Goal: Task Accomplishment & Management: Manage account settings

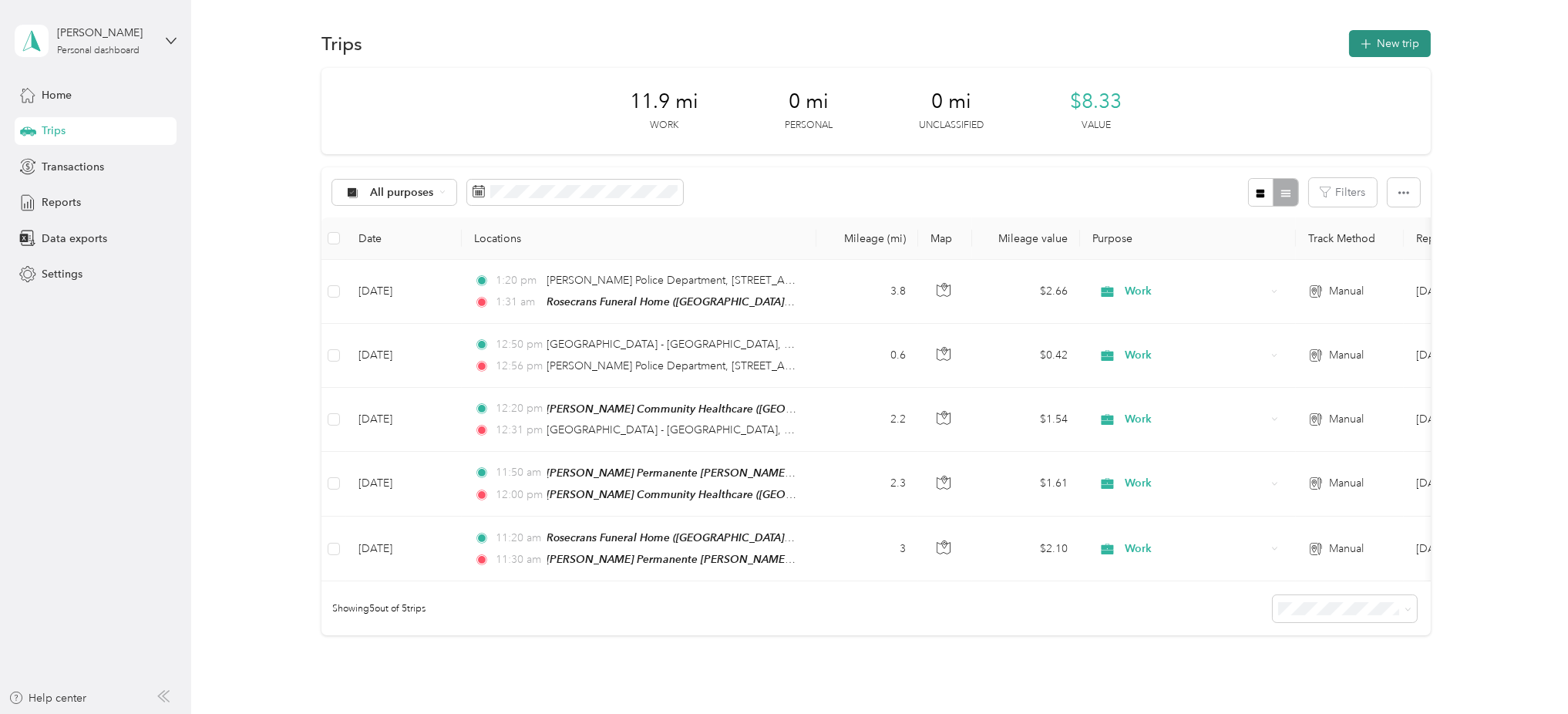
click at [1359, 37] on span "button" at bounding box center [1365, 43] width 12 height 13
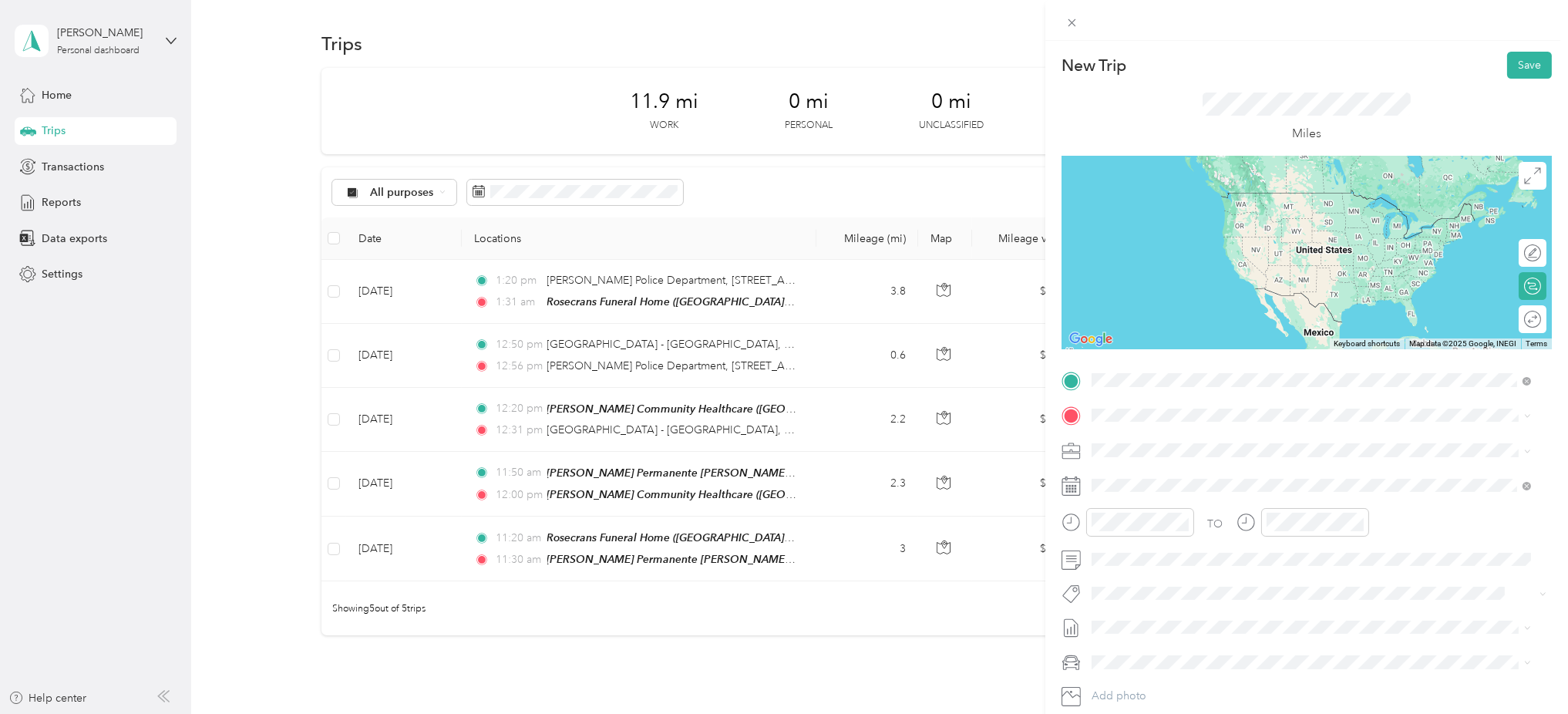
click at [1138, 454] on span "[STREET_ADDRESS]" at bounding box center [1170, 459] width 98 height 13
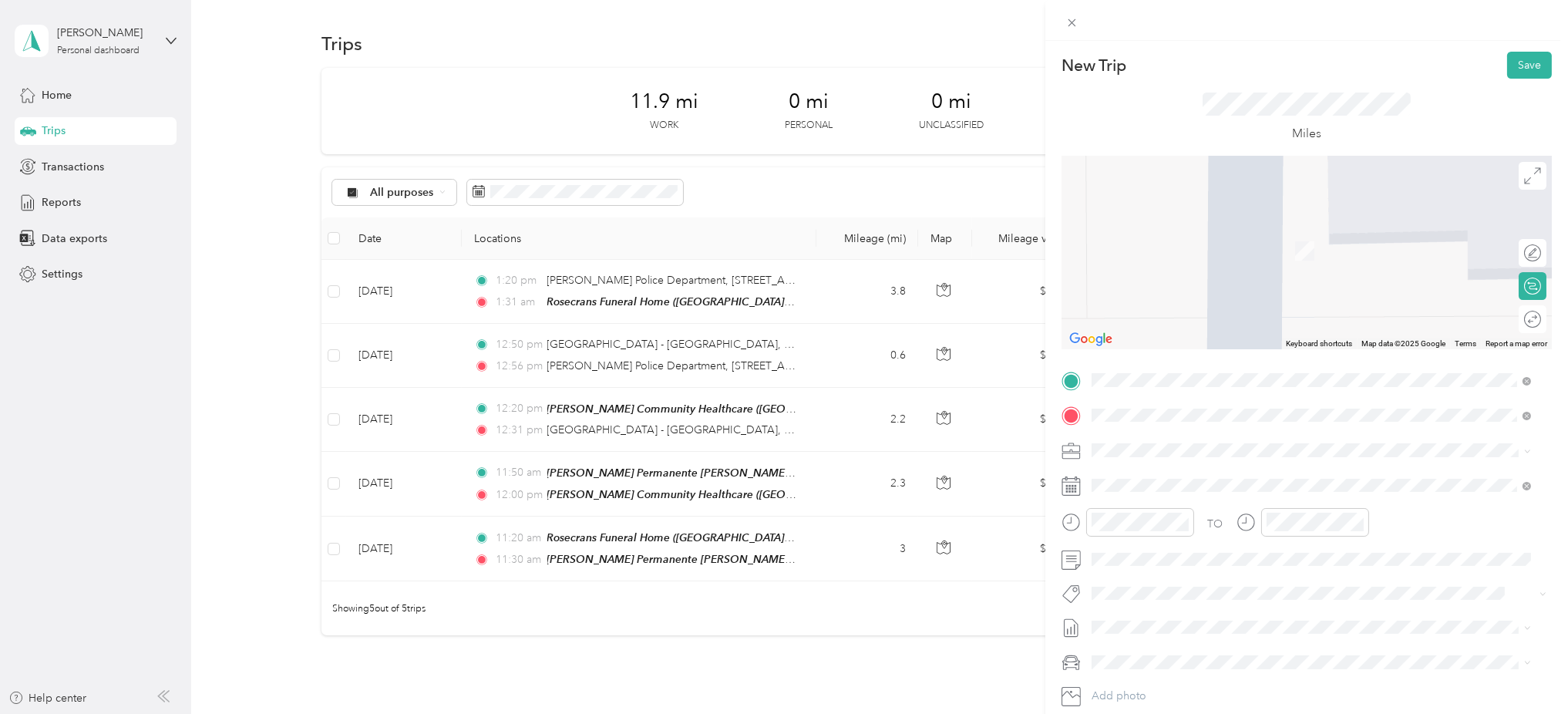
click at [1126, 492] on span "[STREET_ADDRESS][PERSON_NAME]" at bounding box center [1213, 494] width 184 height 13
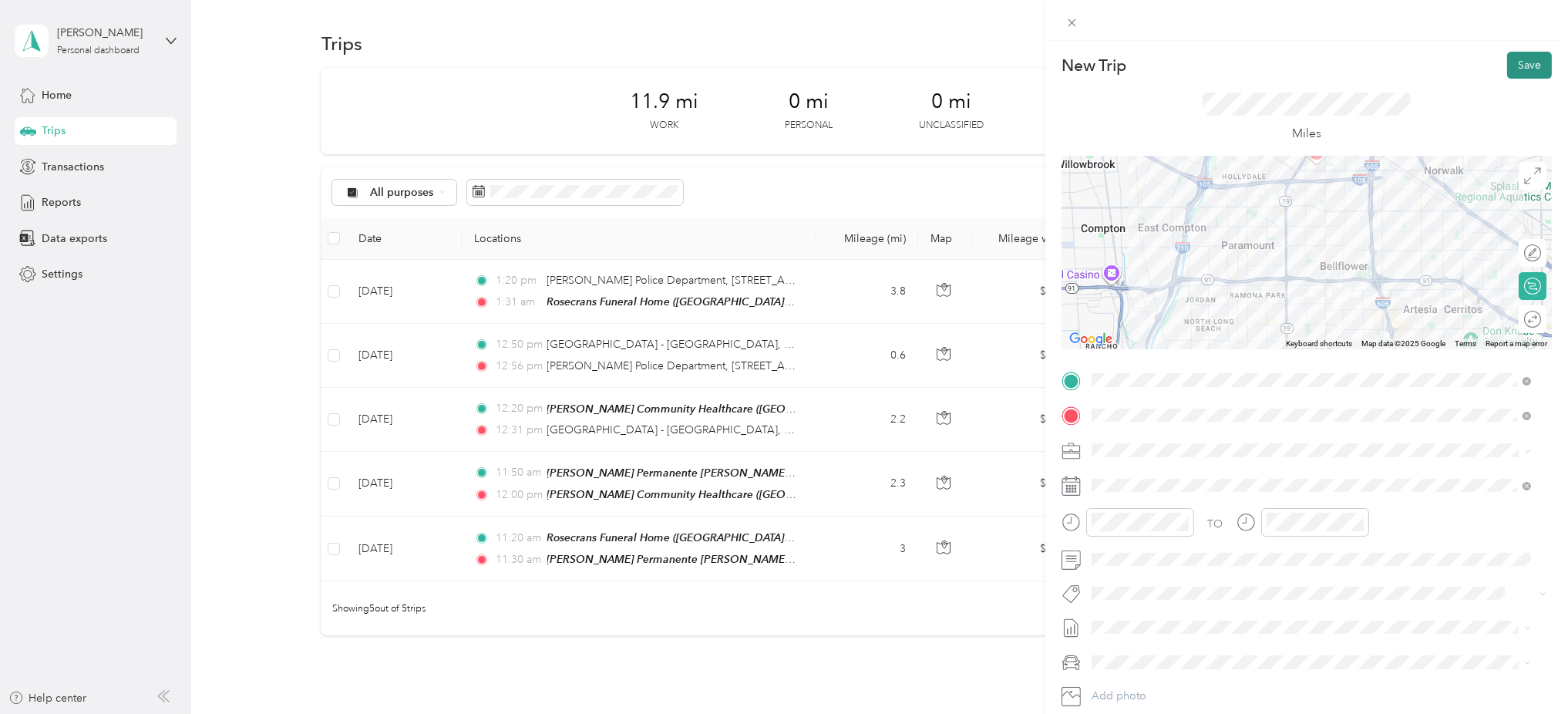
click at [1507, 72] on button "Save" at bounding box center [1529, 64] width 45 height 27
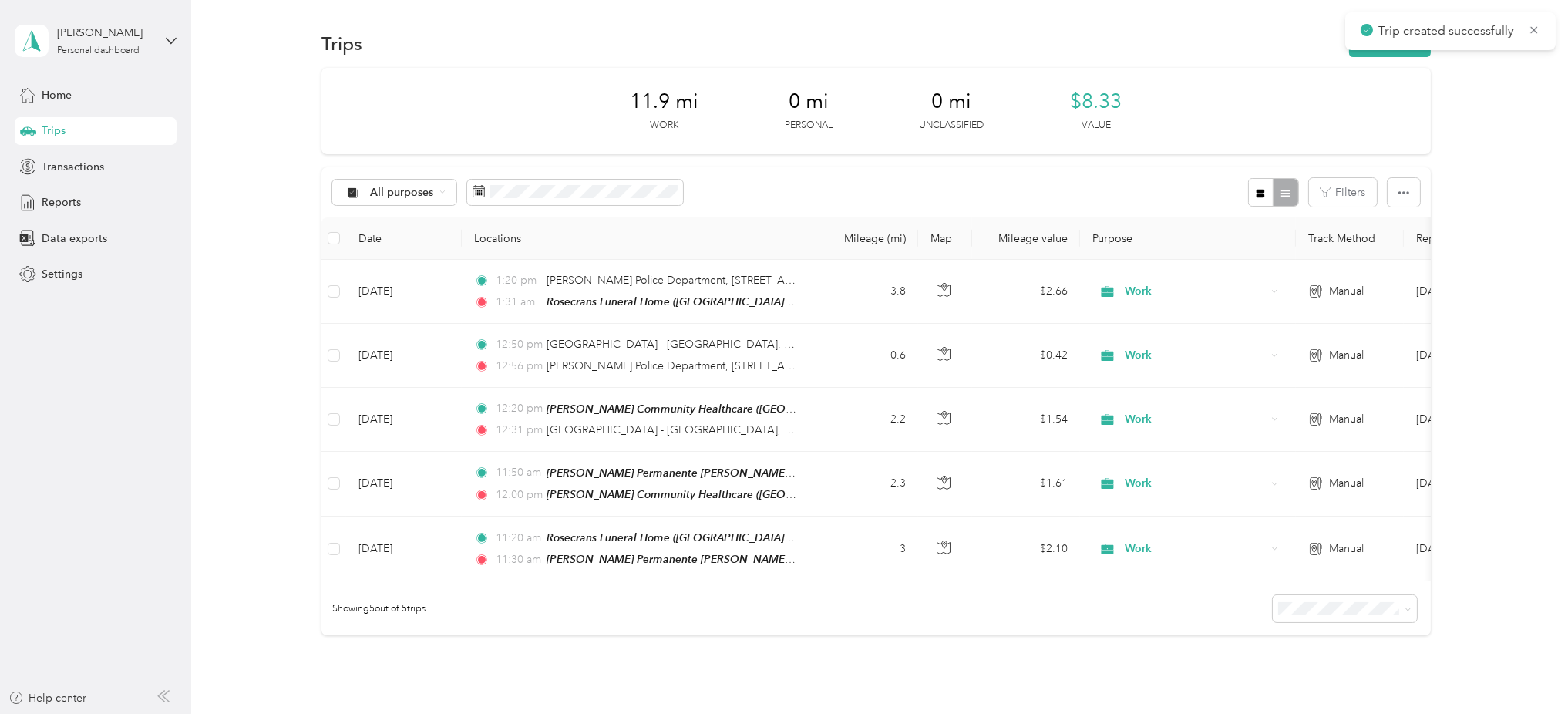
click at [1346, 57] on div "Trips New trip" at bounding box center [875, 43] width 1109 height 33
click at [1349, 50] on button "New trip" at bounding box center [1389, 43] width 82 height 27
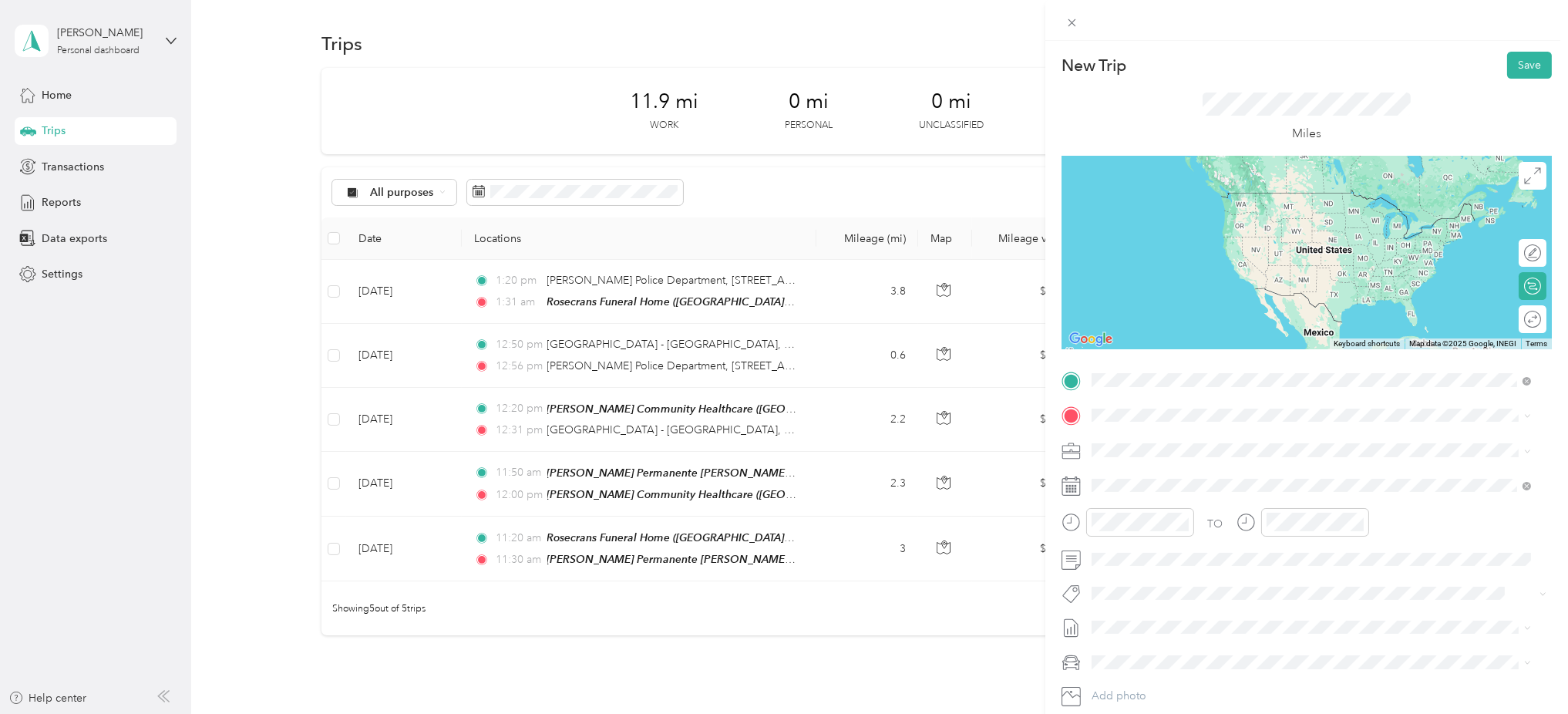
click at [1147, 445] on strong "Cerritos Vista" at bounding box center [1154, 442] width 68 height 14
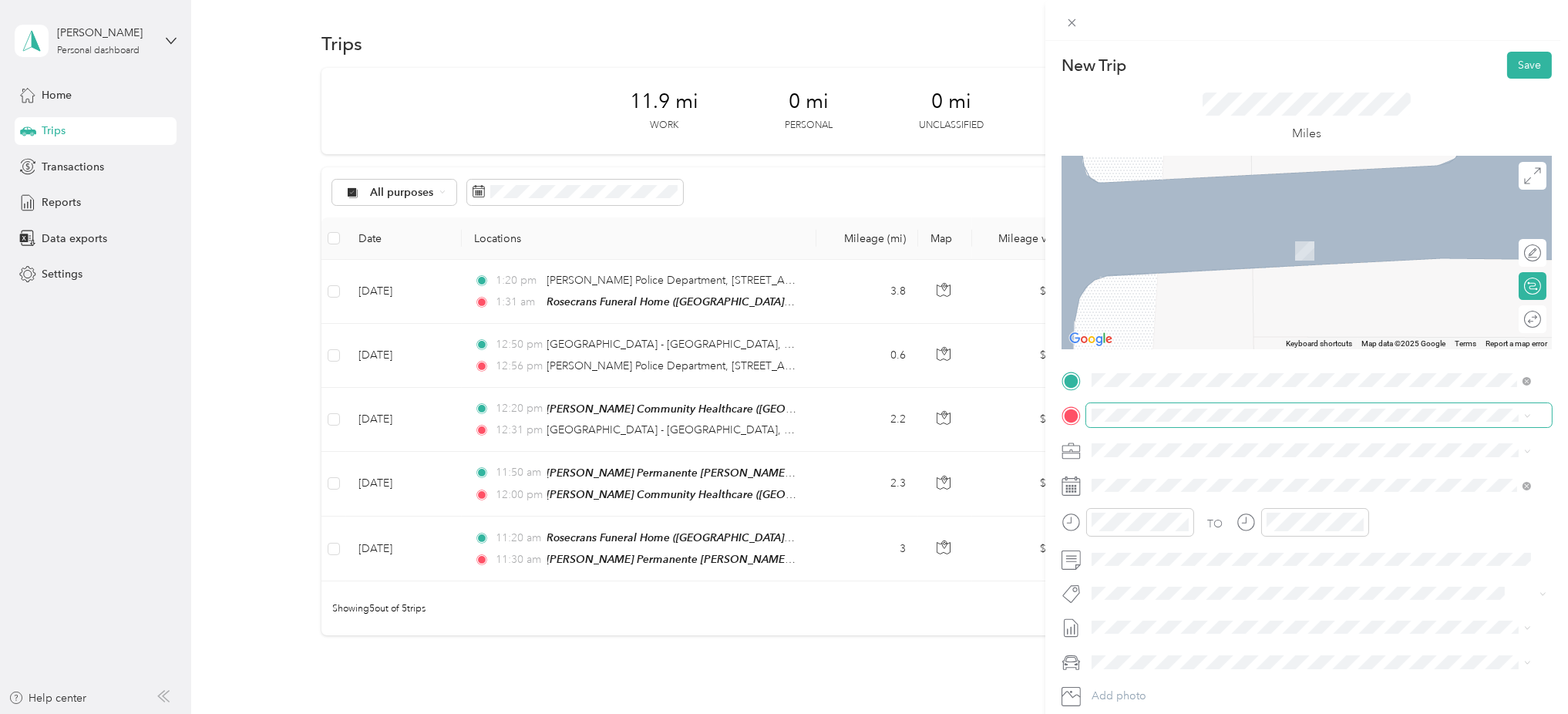
click at [1129, 407] on span at bounding box center [1318, 415] width 465 height 25
click at [1119, 424] on span at bounding box center [1318, 415] width 465 height 25
click at [1165, 533] on div "Trinitas Hospice [STREET_ADDRESS][PERSON_NAME]" at bounding box center [1213, 535] width 184 height 33
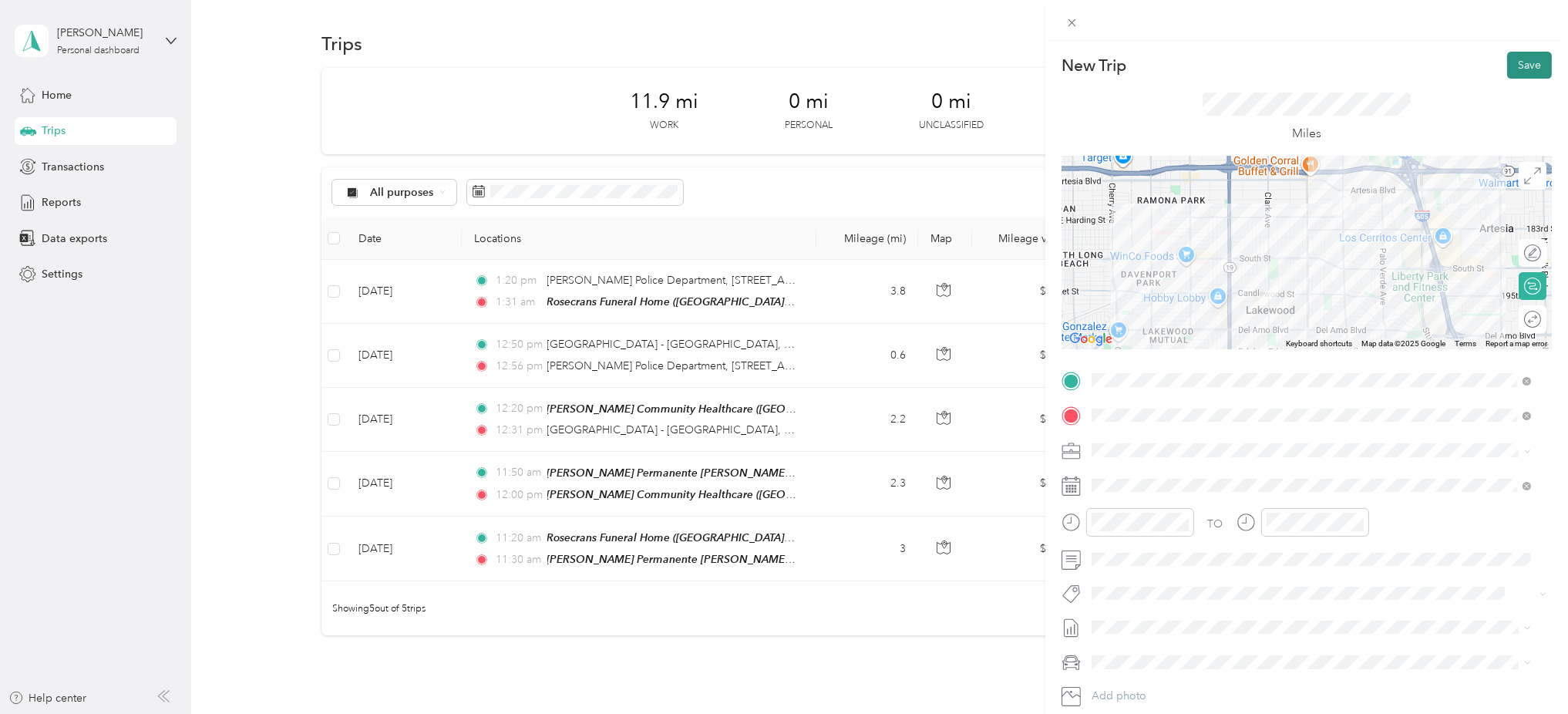
click at [1507, 68] on button "Save" at bounding box center [1529, 64] width 45 height 27
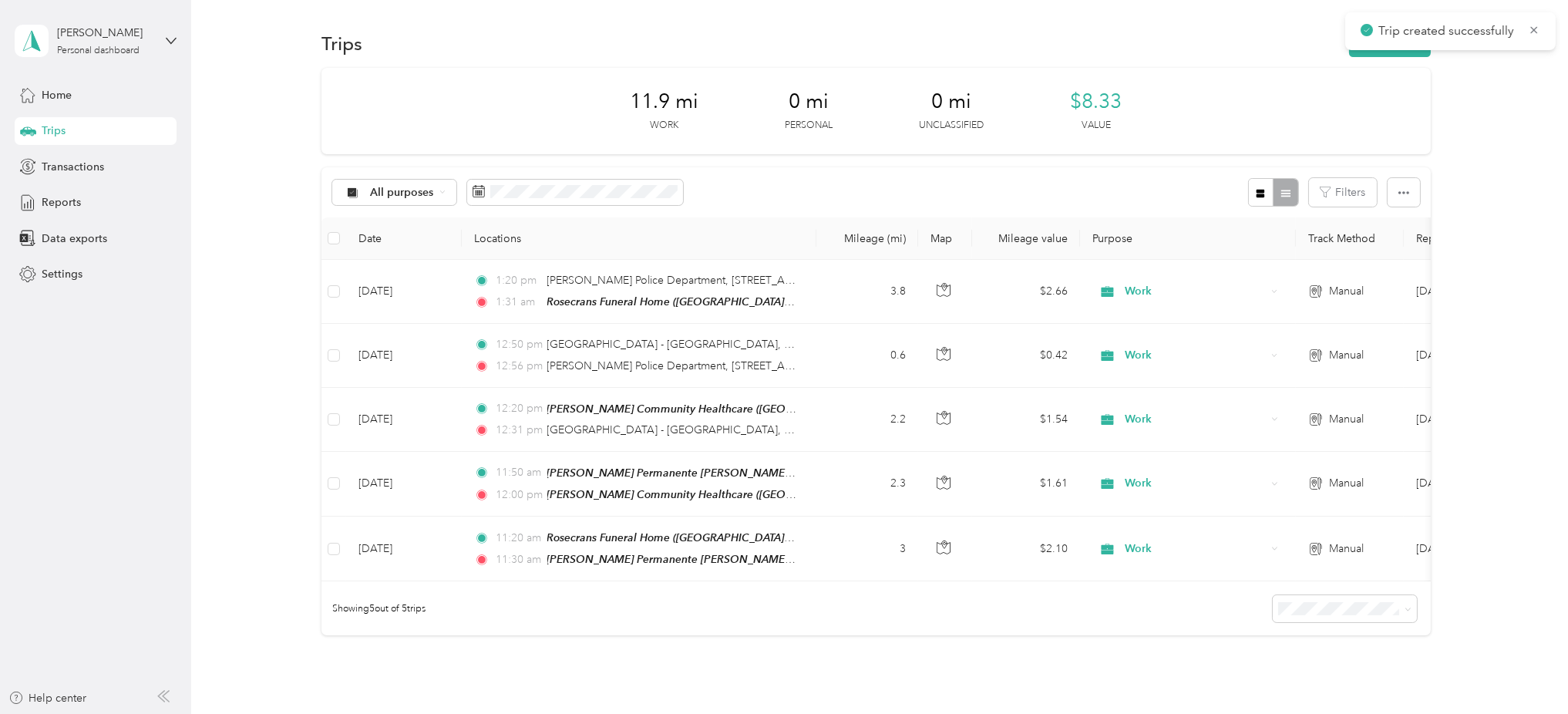
click at [1358, 41] on div "Trip created successfully" at bounding box center [1450, 31] width 210 height 38
click at [1357, 55] on button "New trip" at bounding box center [1389, 43] width 82 height 27
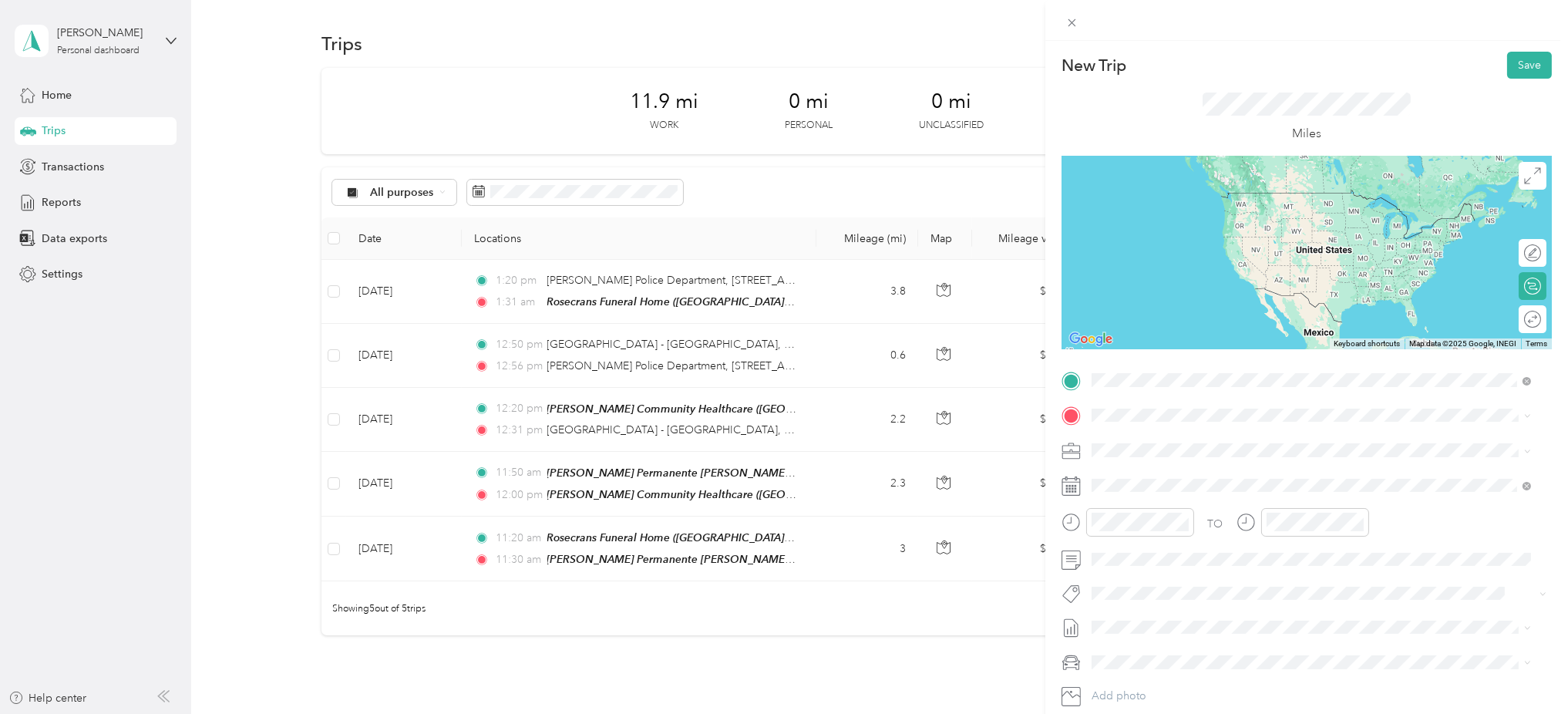
click at [1160, 503] on span "[STREET_ADDRESS][PERSON_NAME]" at bounding box center [1213, 508] width 184 height 13
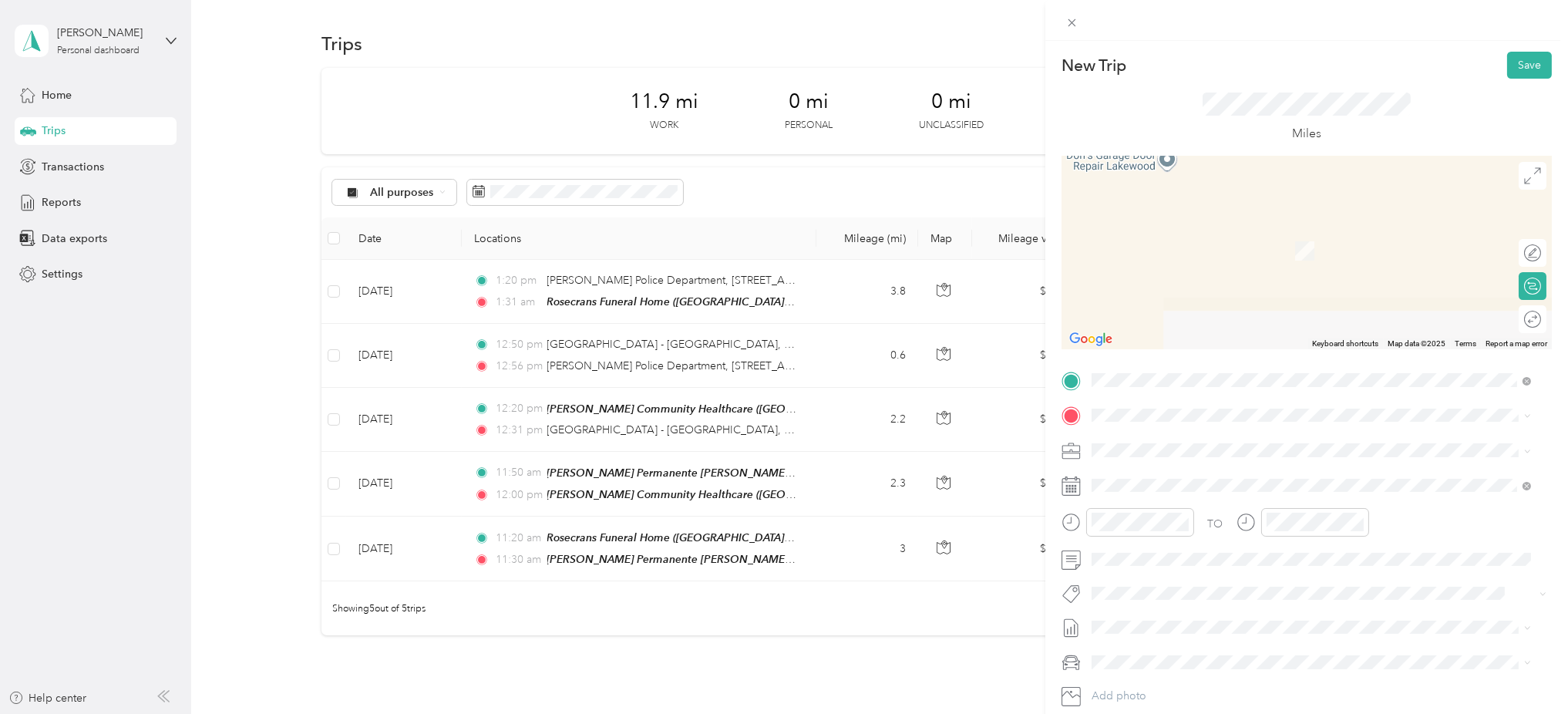
click at [1213, 489] on span "[STREET_ADDRESS]" at bounding box center [1170, 490] width 98 height 13
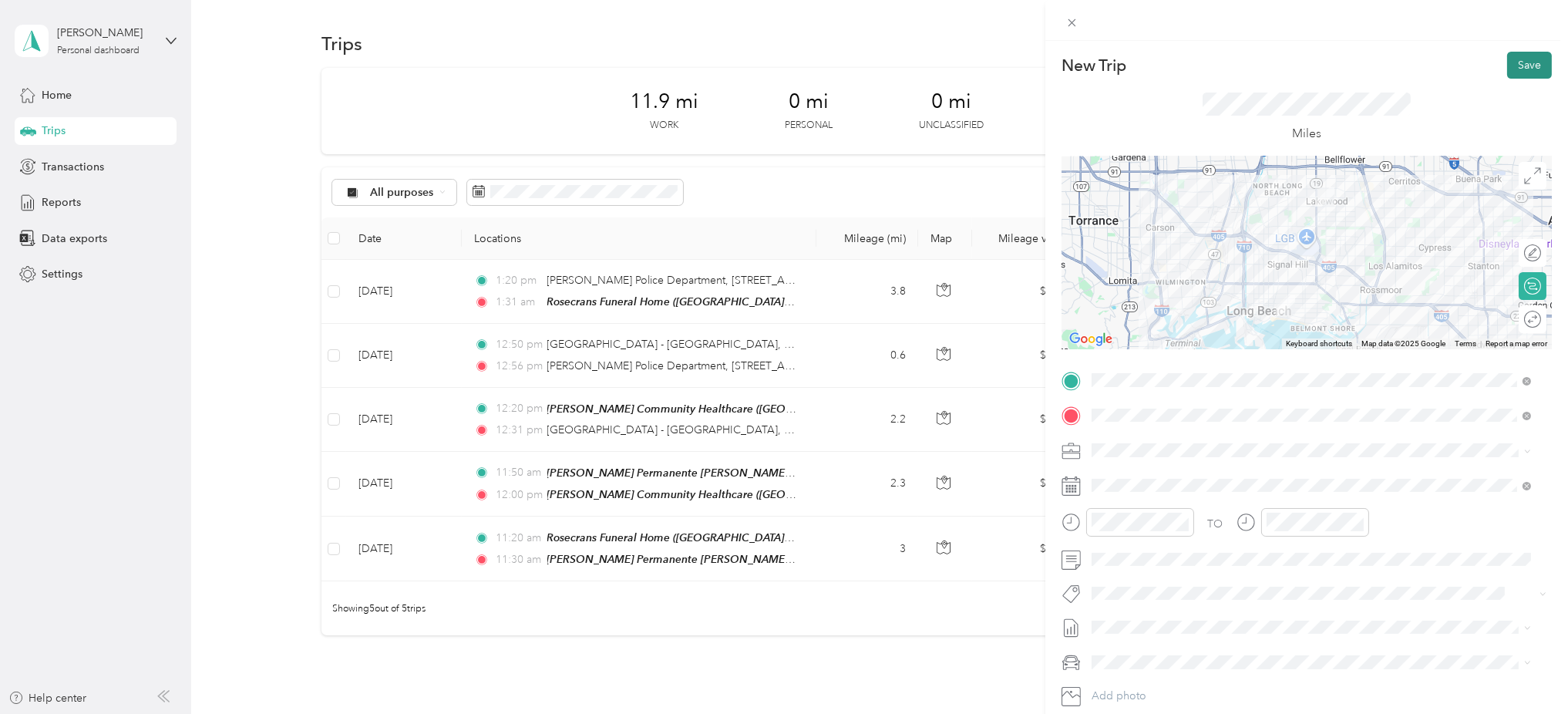
click at [1515, 57] on button "Save" at bounding box center [1529, 64] width 45 height 27
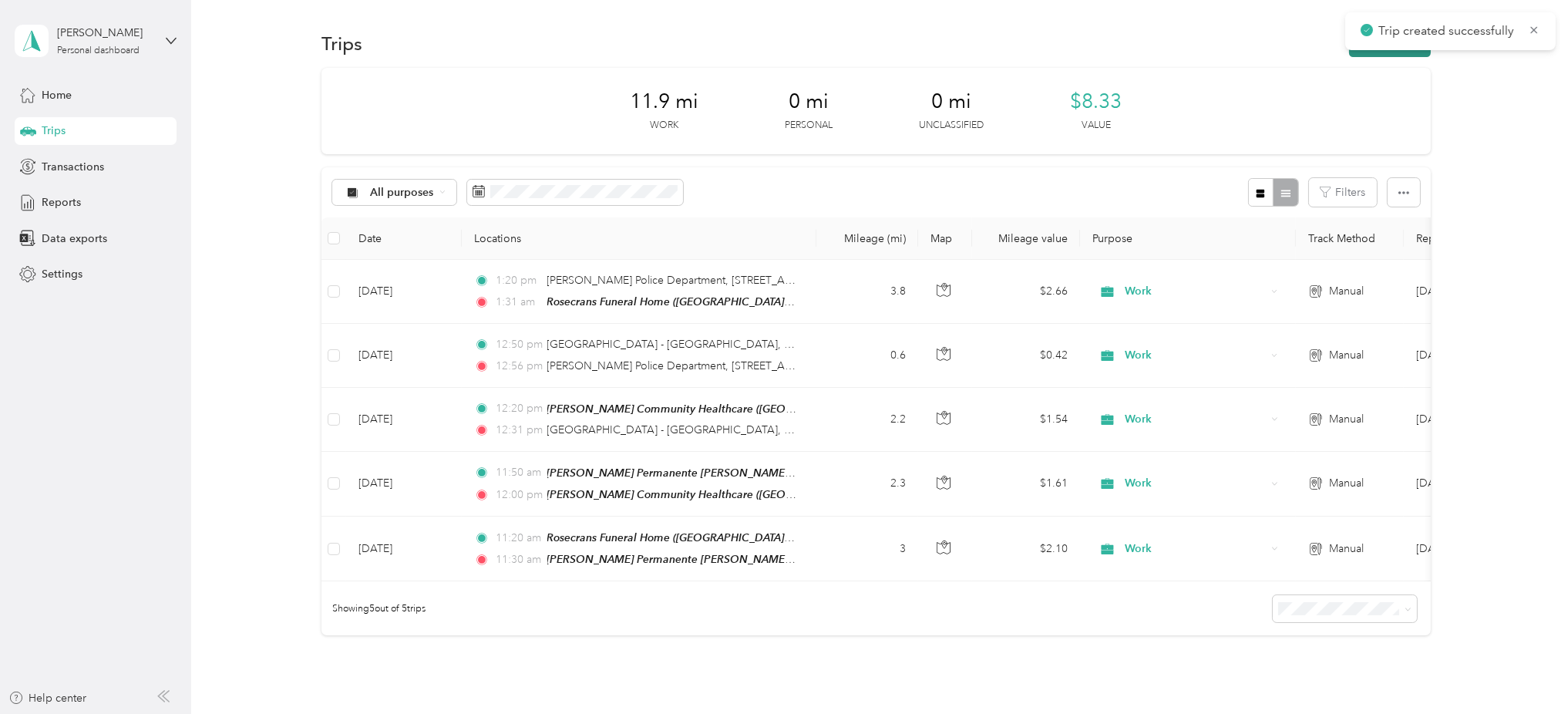
click at [1349, 53] on button "New trip" at bounding box center [1389, 43] width 82 height 27
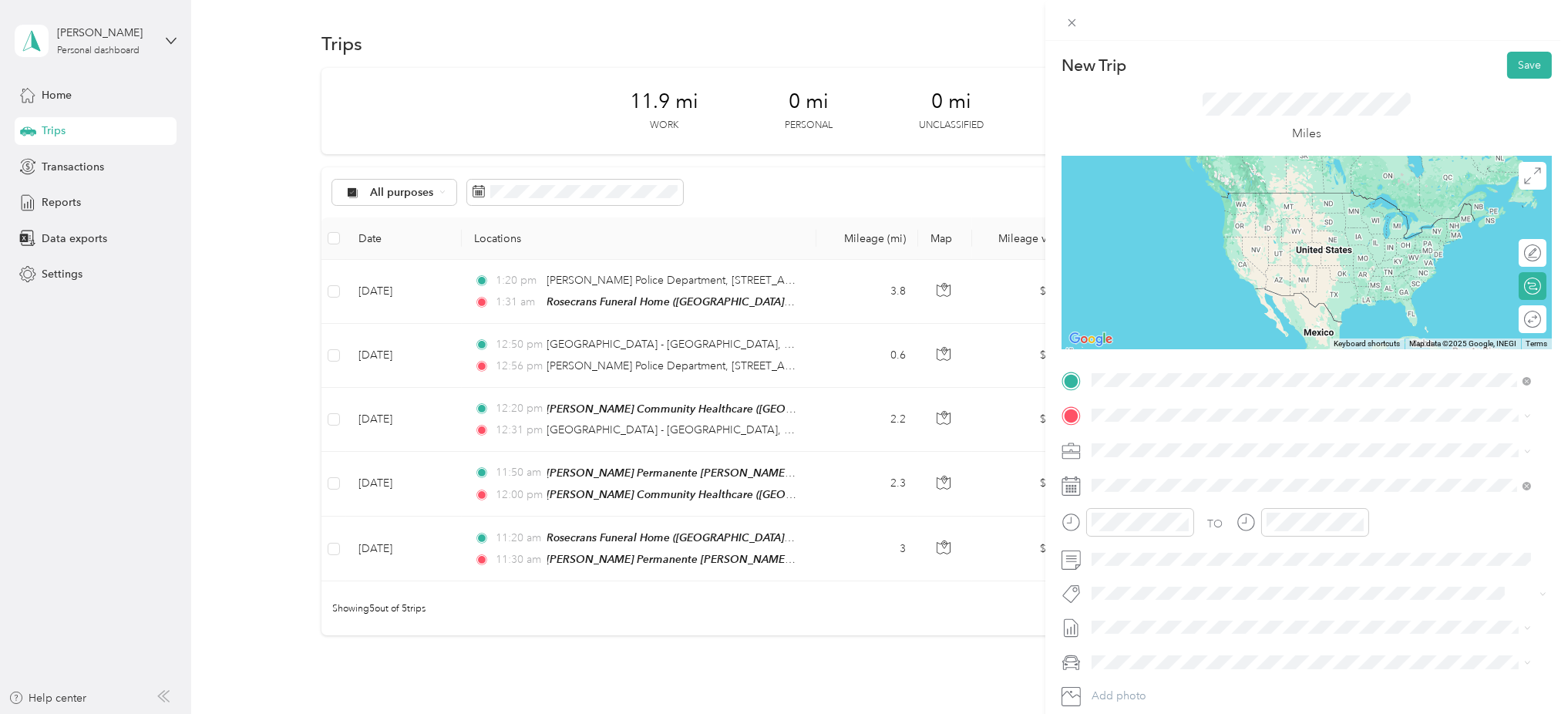
click at [1128, 461] on span "[STREET_ADDRESS]" at bounding box center [1170, 459] width 98 height 13
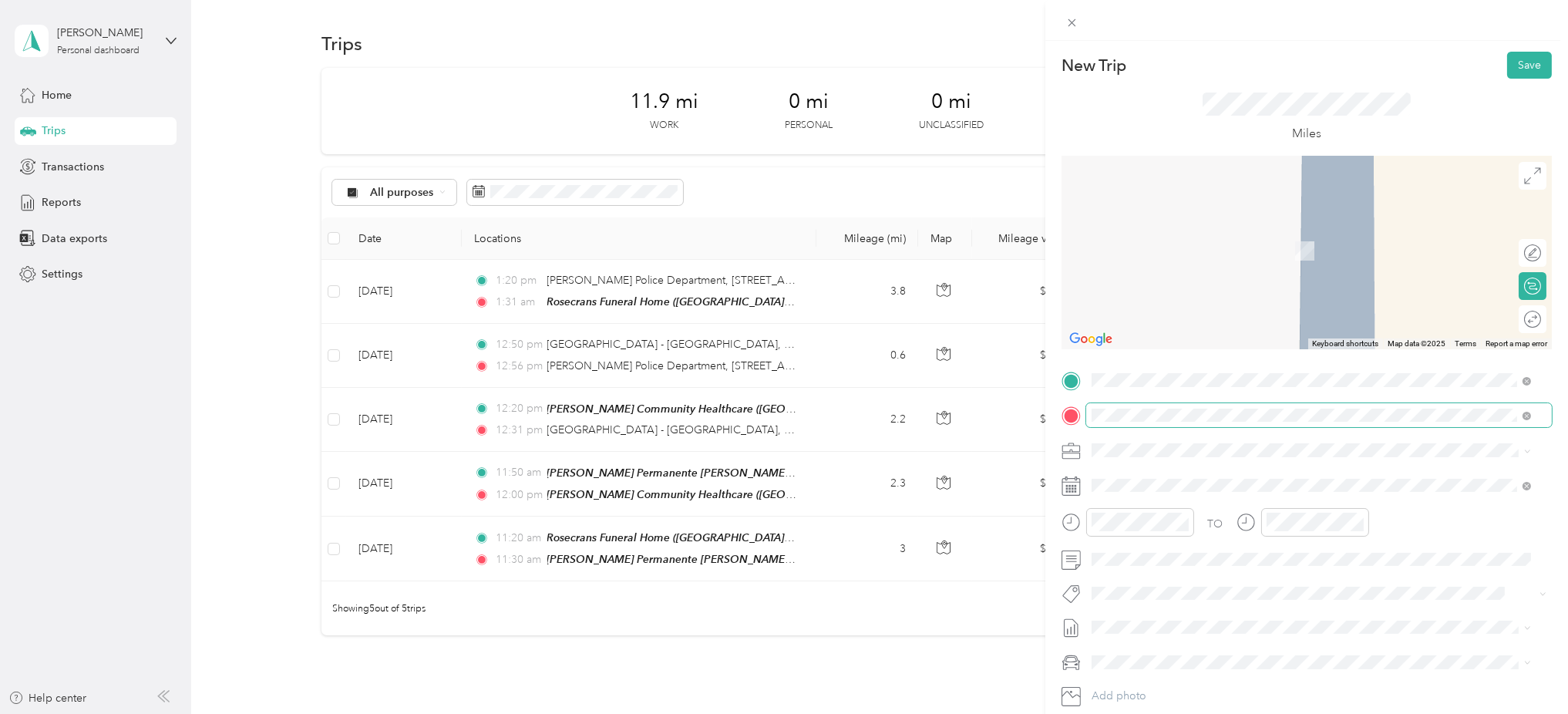
click at [1166, 488] on span "[STREET_ADDRESS]" at bounding box center [1170, 494] width 98 height 13
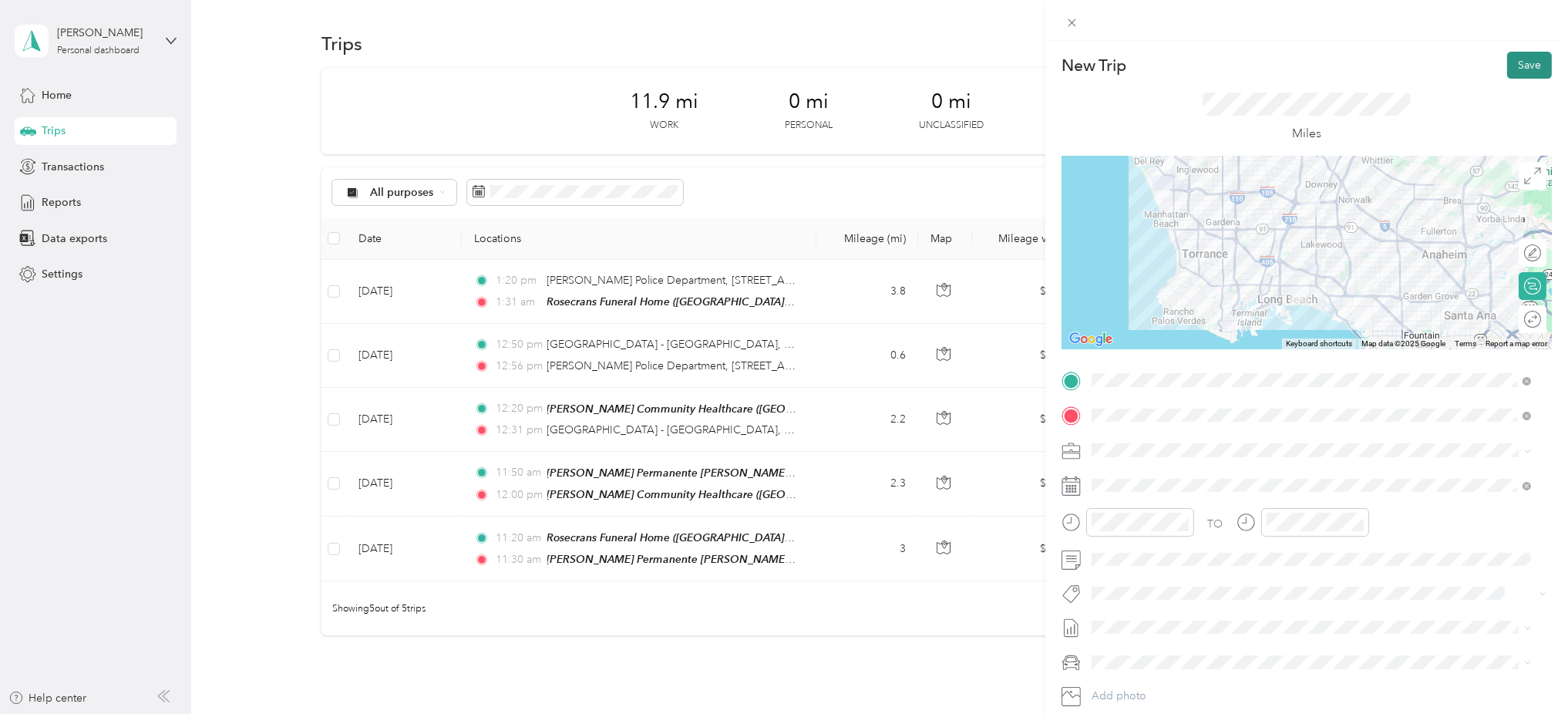
click at [1507, 65] on button "Save" at bounding box center [1529, 64] width 45 height 27
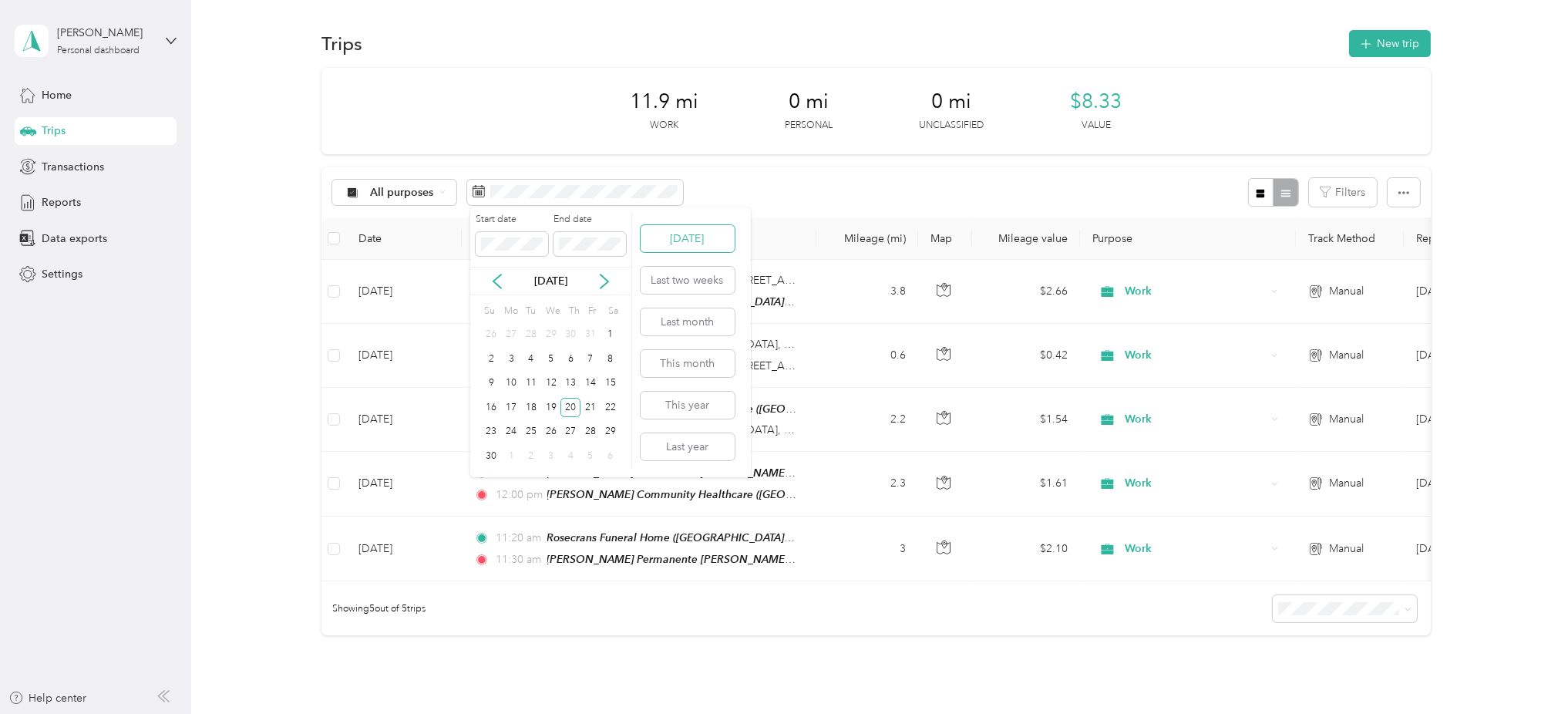
click at [730, 236] on button "[DATE]" at bounding box center [687, 238] width 94 height 27
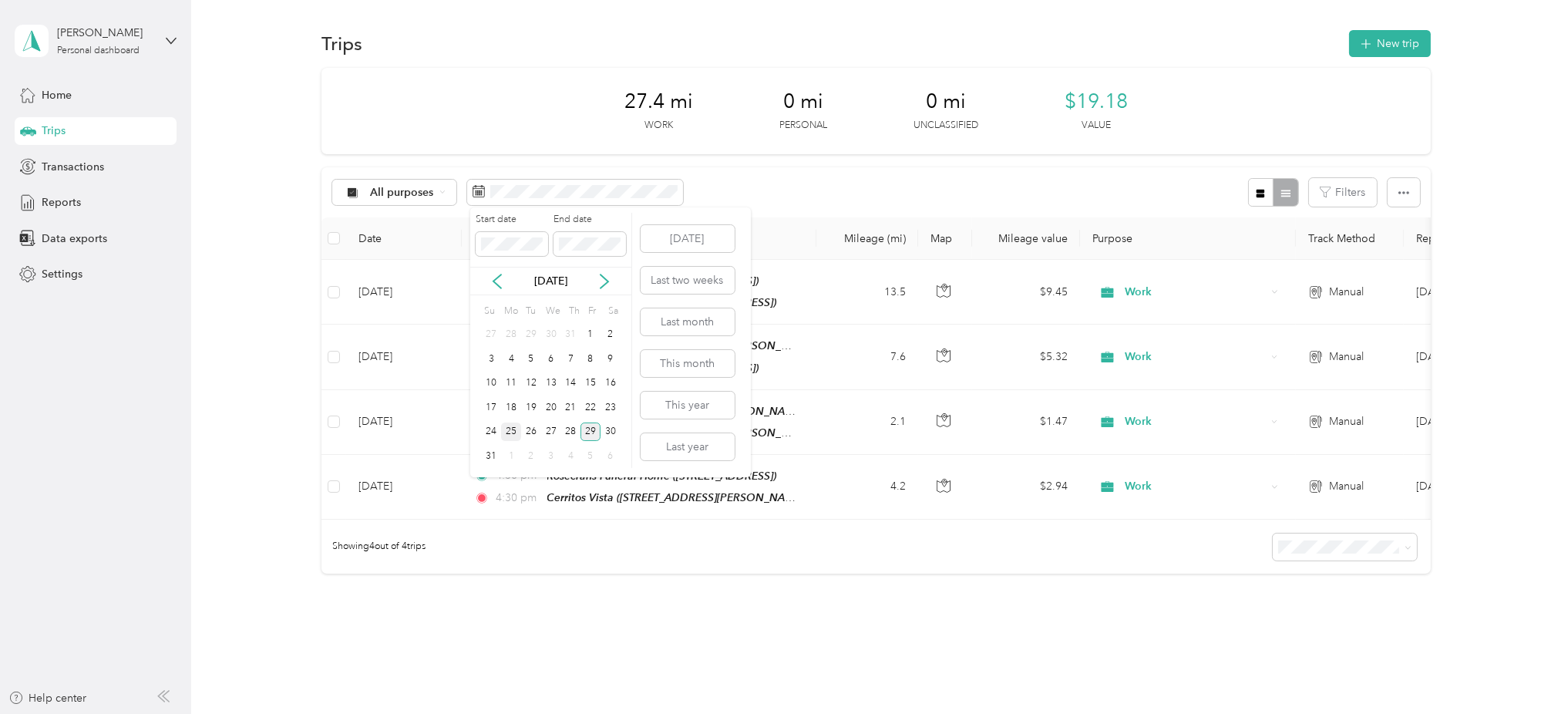
click at [508, 436] on div "25" at bounding box center [511, 432] width 20 height 19
click at [590, 433] on div "29" at bounding box center [590, 432] width 20 height 19
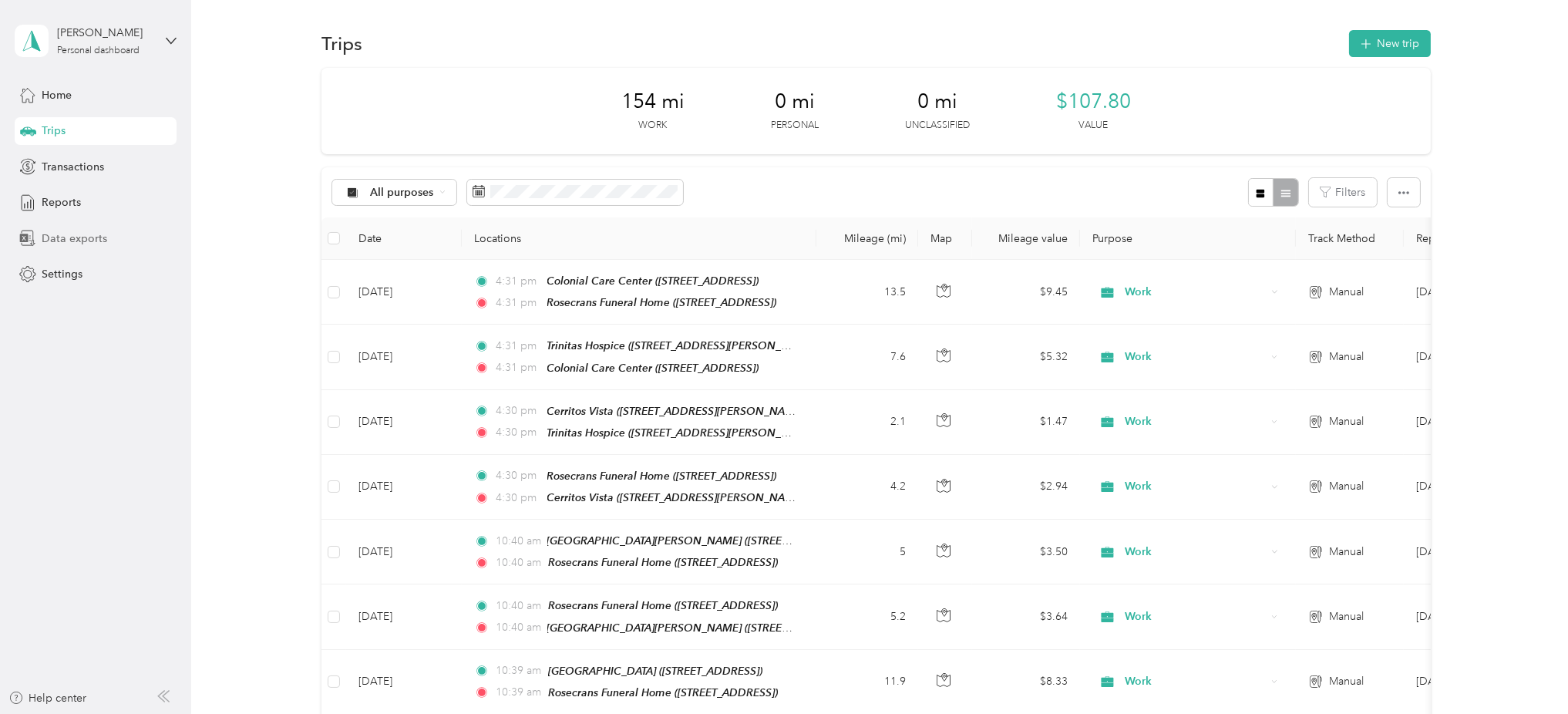
click at [37, 236] on div "Data exports" at bounding box center [95, 238] width 162 height 27
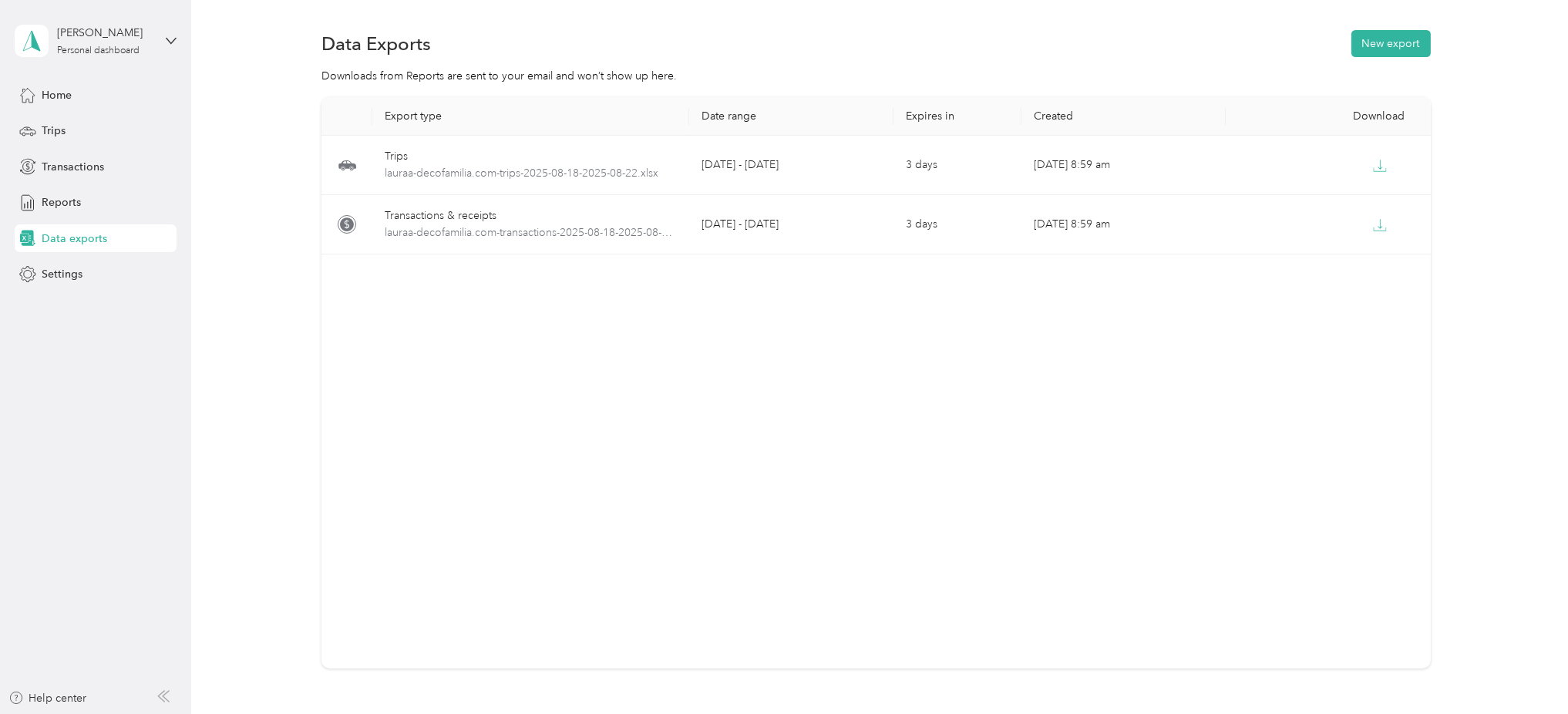
drag, startPoint x: 1366, startPoint y: 44, endPoint x: 1402, endPoint y: 0, distance: 56.9
click at [1402, 0] on div "Data Exports New export Downloads from Reports are sent to your email and won’t…" at bounding box center [875, 402] width 1369 height 805
click at [1383, 44] on button "New export" at bounding box center [1390, 43] width 79 height 27
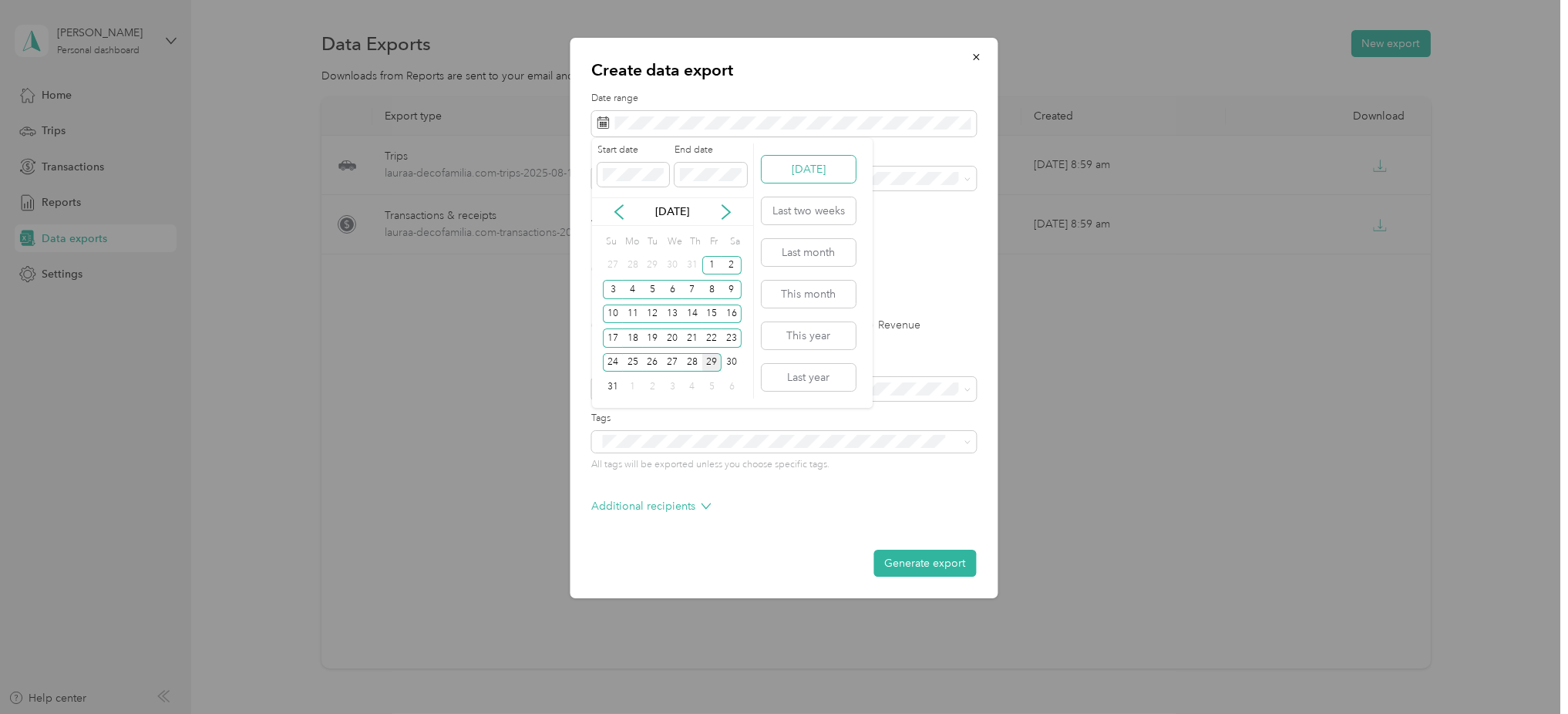
click at [818, 165] on button "[DATE]" at bounding box center [808, 168] width 94 height 27
click at [629, 359] on div "25" at bounding box center [633, 362] width 20 height 19
click at [704, 364] on div "29" at bounding box center [711, 362] width 20 height 19
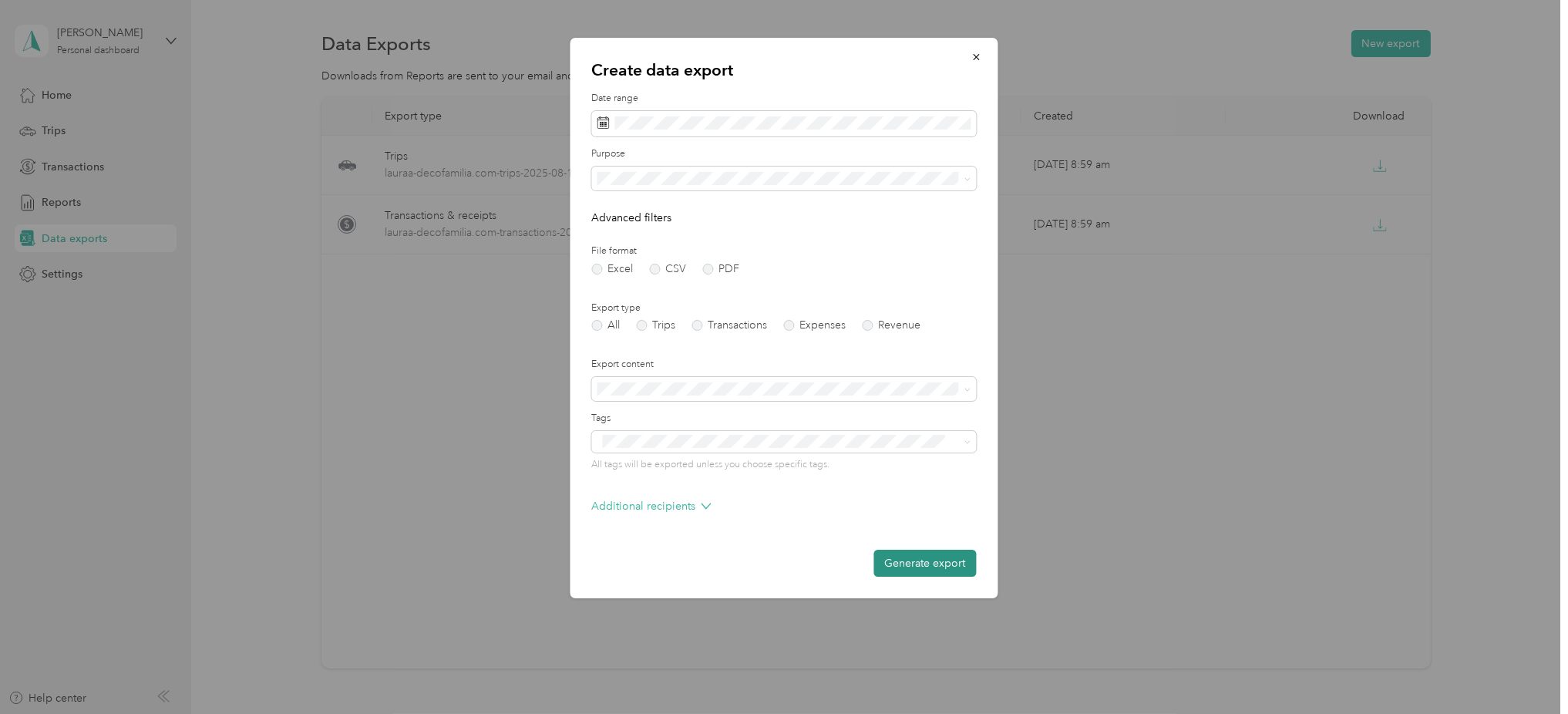
click at [896, 566] on button "Generate export" at bounding box center [924, 562] width 102 height 27
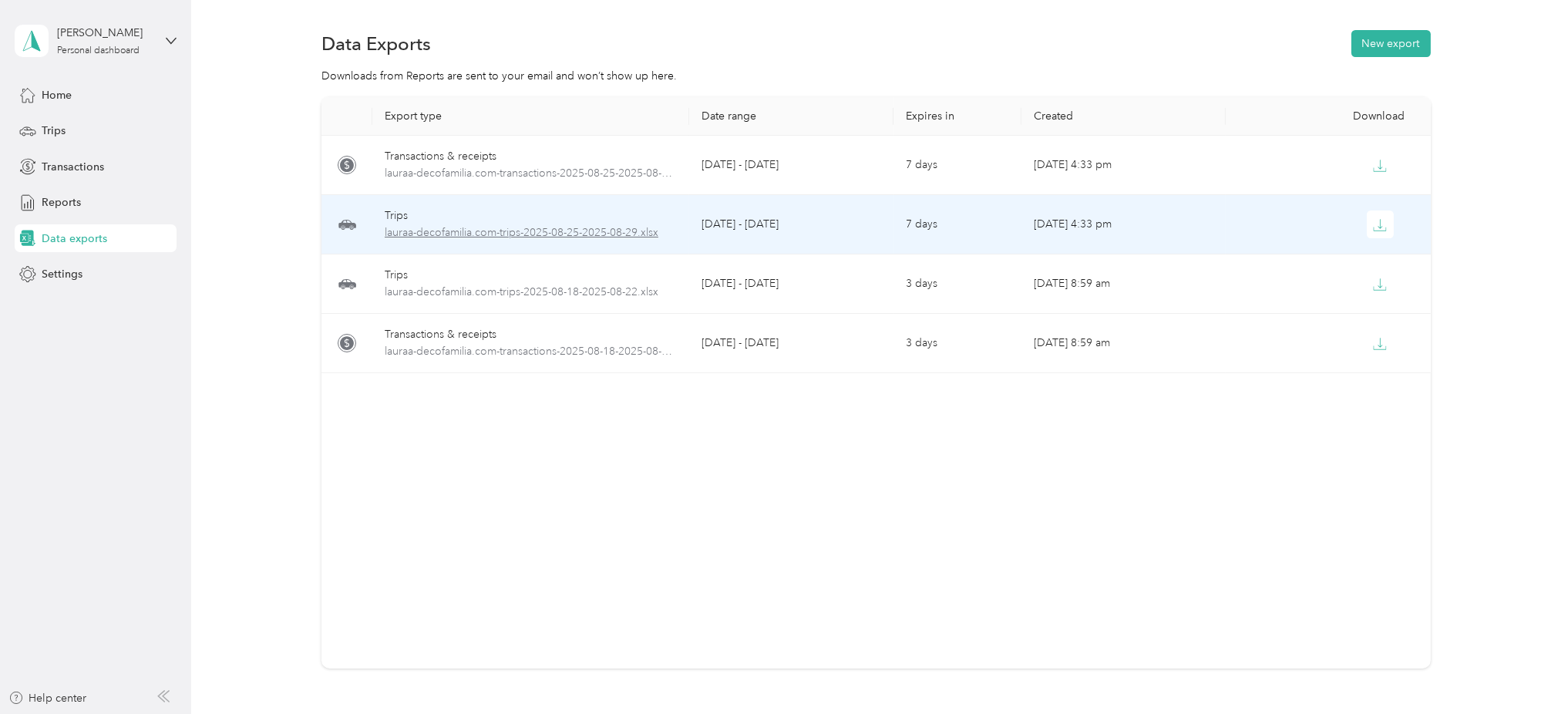
click at [511, 234] on span "lauraa-decofamilia.com-trips-2025-08-25-2025-08-29.xlsx" at bounding box center [530, 233] width 292 height 17
click at [1379, 230] on button "button" at bounding box center [1380, 224] width 27 height 27
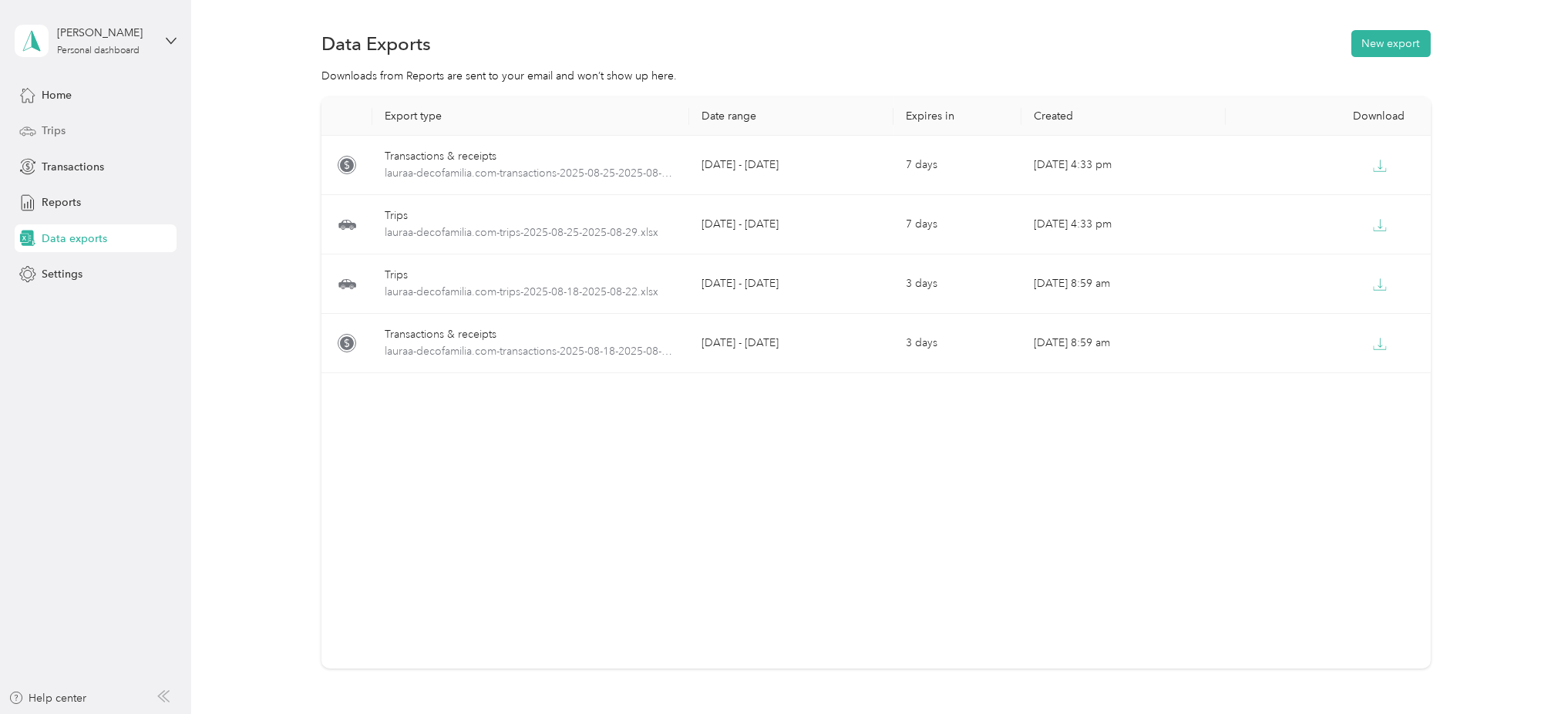
click at [62, 132] on span "Trips" at bounding box center [53, 130] width 24 height 16
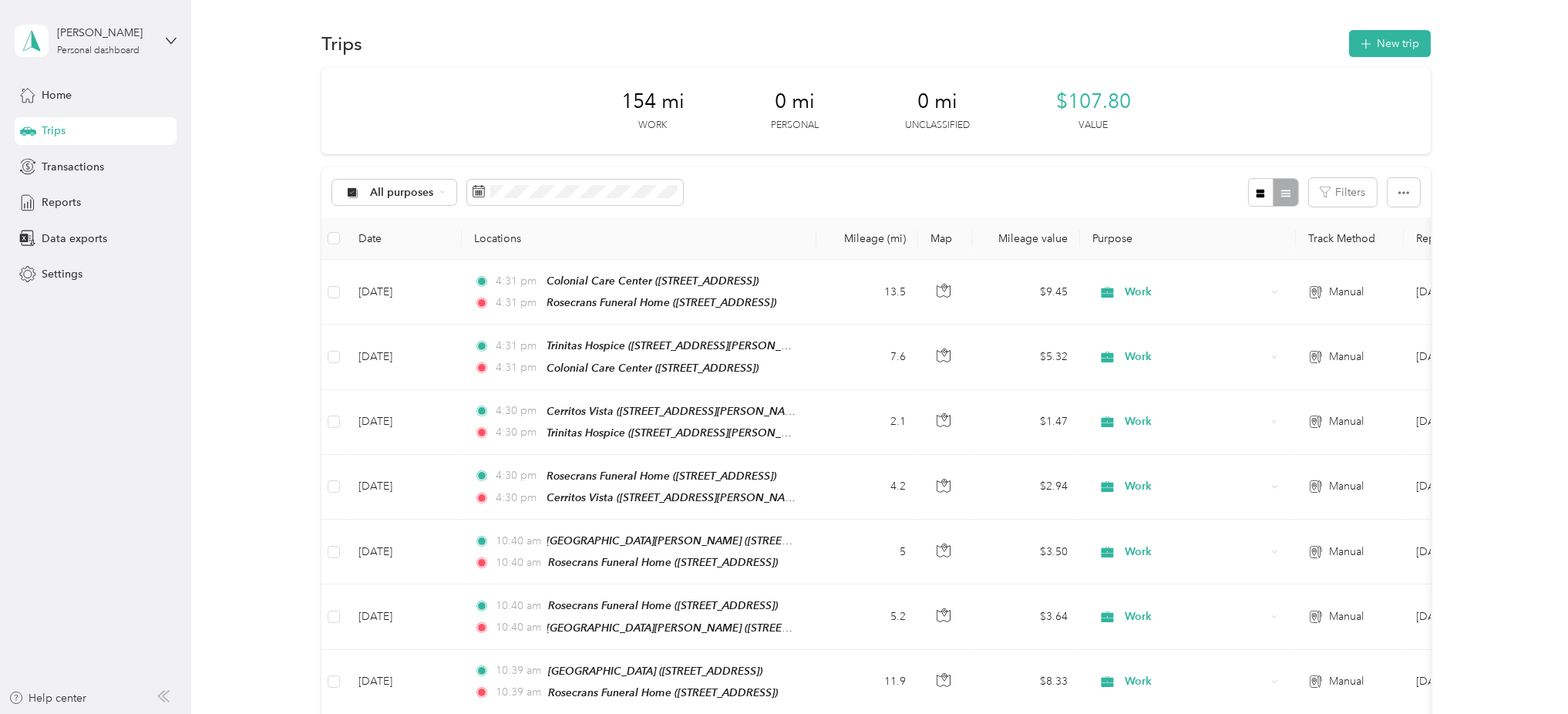
click at [775, 178] on div "All purposes Filters" at bounding box center [875, 192] width 1109 height 50
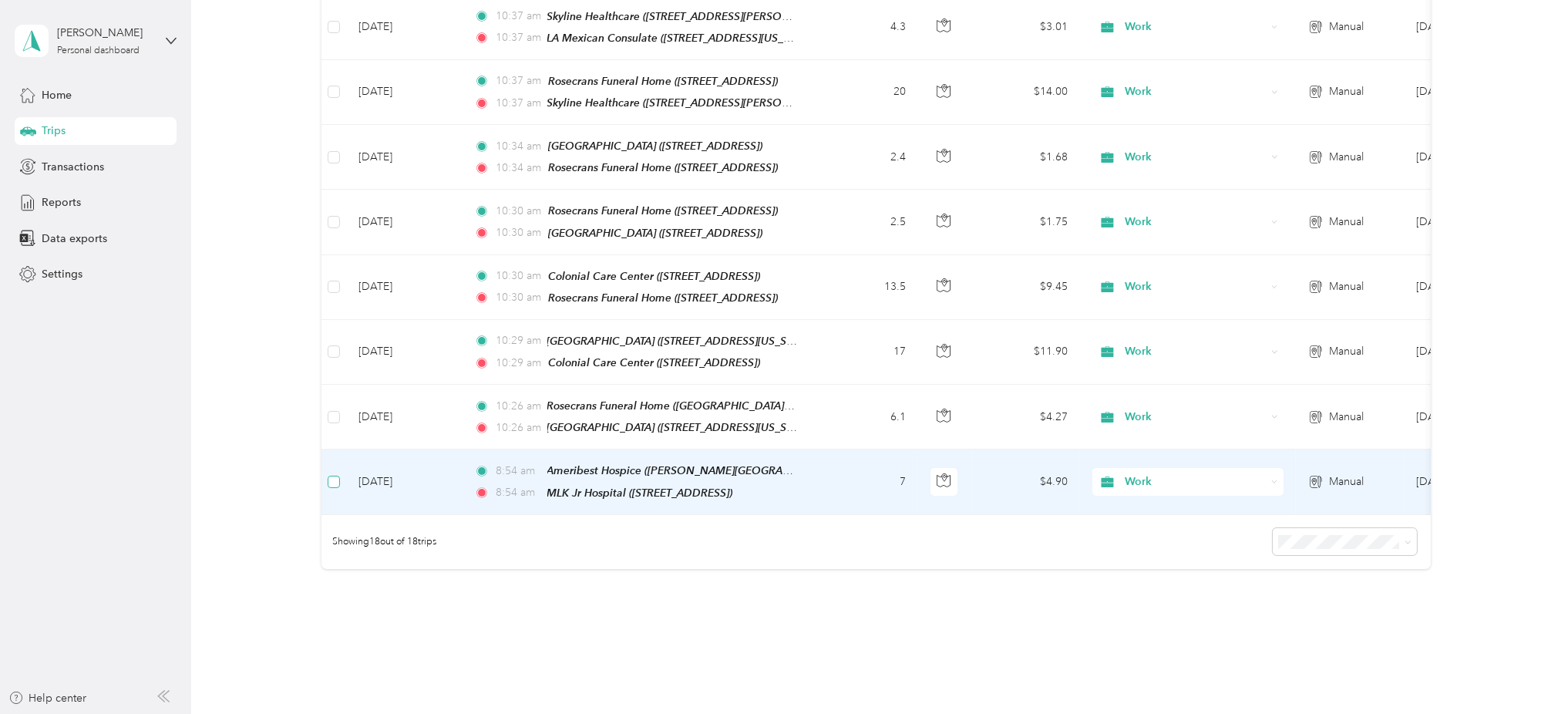
scroll to position [912, 0]
